Goal: Navigation & Orientation: Find specific page/section

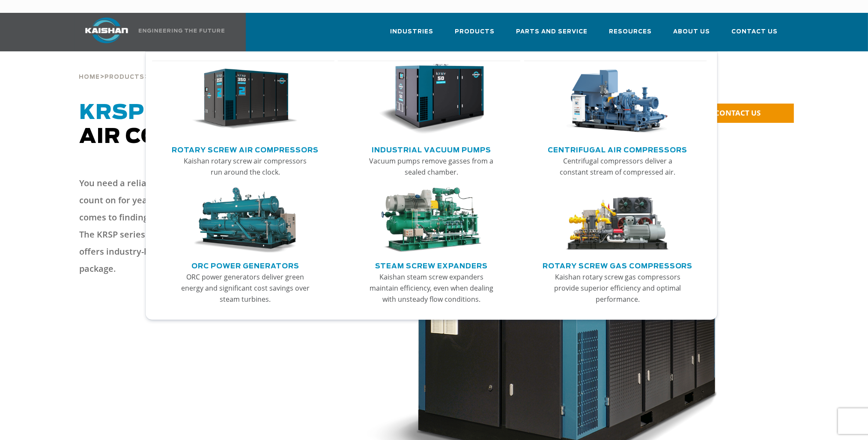
click at [256, 89] on img "Main menu" at bounding box center [244, 99] width 105 height 71
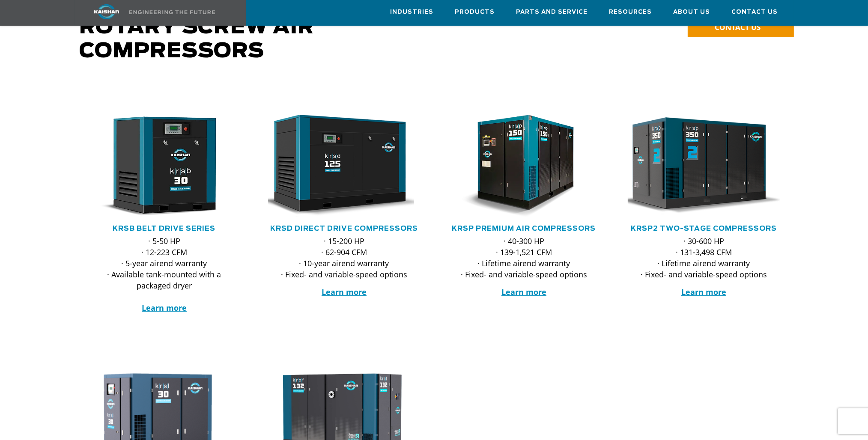
scroll to position [128, 0]
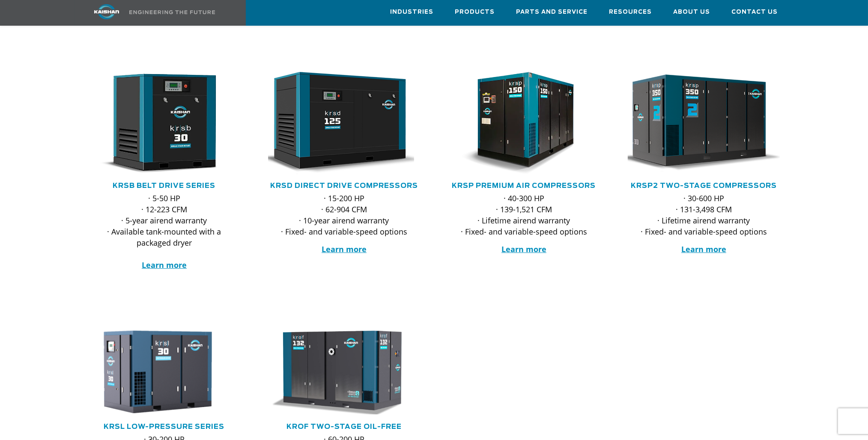
click at [704, 126] on img at bounding box center [698, 123] width 168 height 113
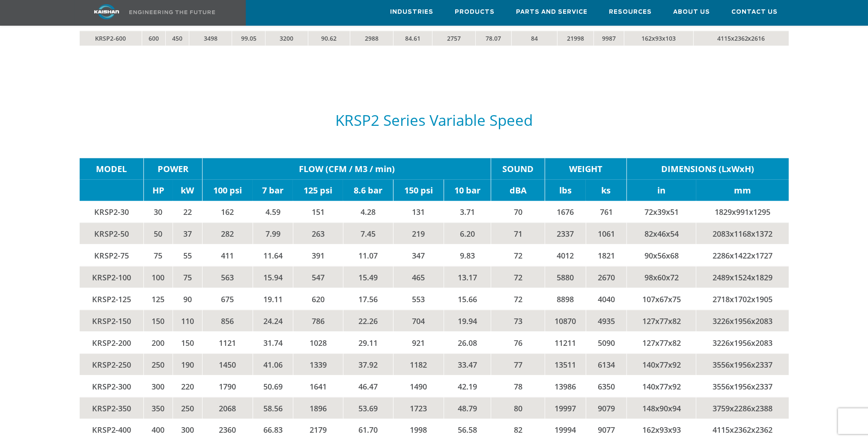
scroll to position [1841, 0]
